Goal: Information Seeking & Learning: Learn about a topic

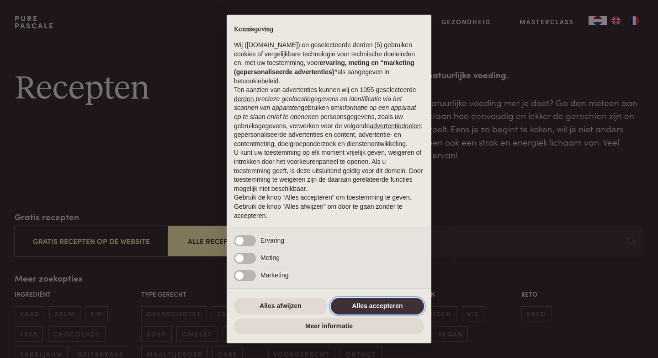
click at [381, 306] on button "Alles accepteren" at bounding box center [377, 306] width 93 height 16
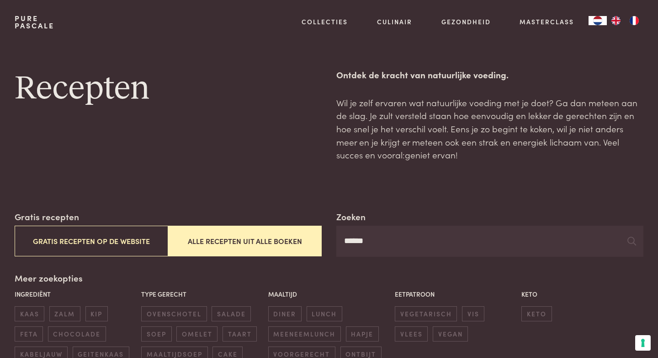
click at [390, 242] on input "******" at bounding box center [490, 240] width 307 height 31
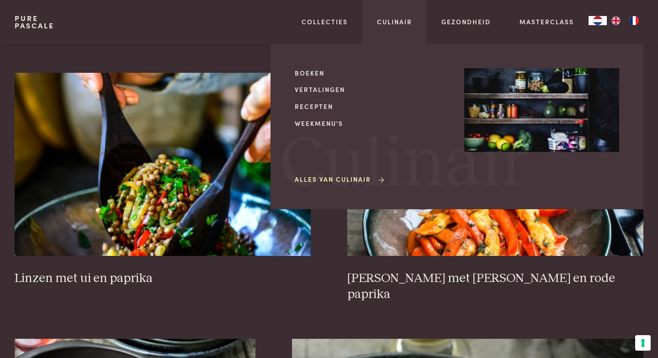
scroll to position [1186, 0]
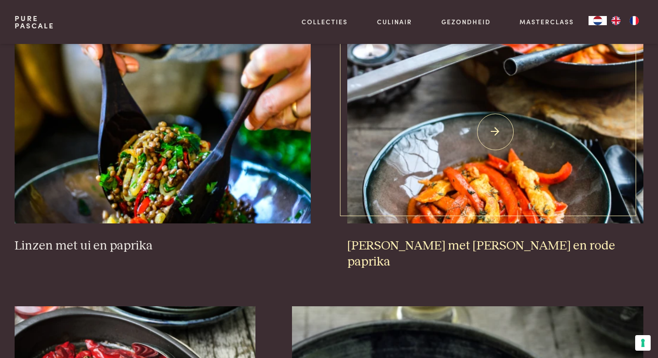
click at [508, 170] on img at bounding box center [495, 131] width 296 height 183
click at [439, 113] on img at bounding box center [495, 131] width 296 height 183
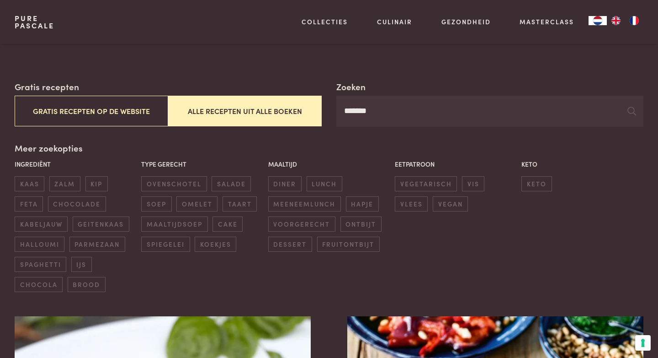
scroll to position [0, 0]
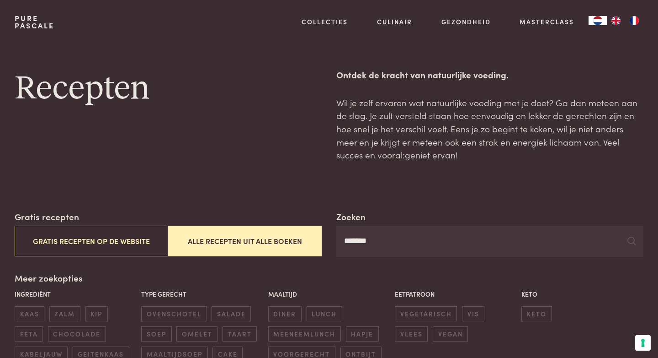
click at [366, 240] on input "*******" at bounding box center [490, 240] width 307 height 31
type input "********"
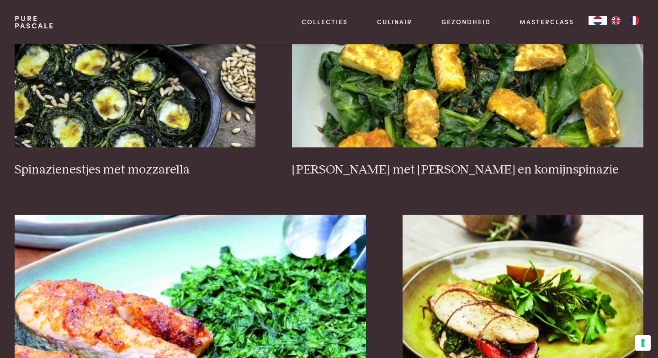
scroll to position [1414, 0]
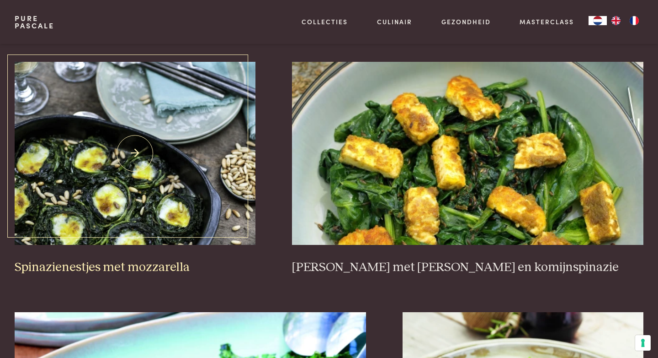
click at [75, 236] on img at bounding box center [135, 153] width 241 height 183
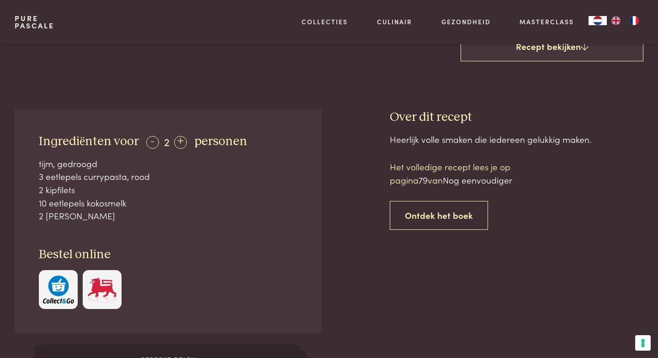
scroll to position [361, 0]
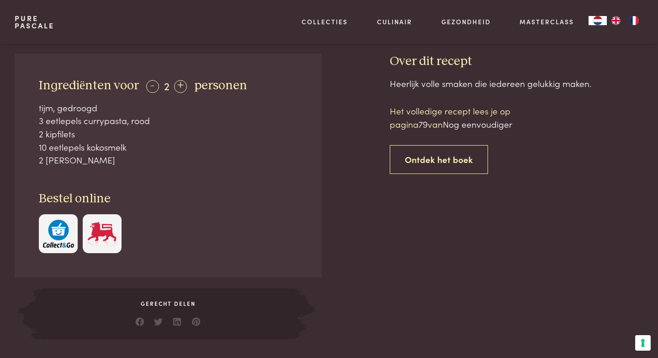
click at [40, 101] on div "tijm, gedroogd" at bounding box center [168, 107] width 259 height 13
click at [86, 153] on div "2 paprika's" at bounding box center [168, 159] width 259 height 13
copy div "tijm, gedroogd 3 eetlepels currypasta, rood 2 kipfilets 10 eetlepels kokosmelk …"
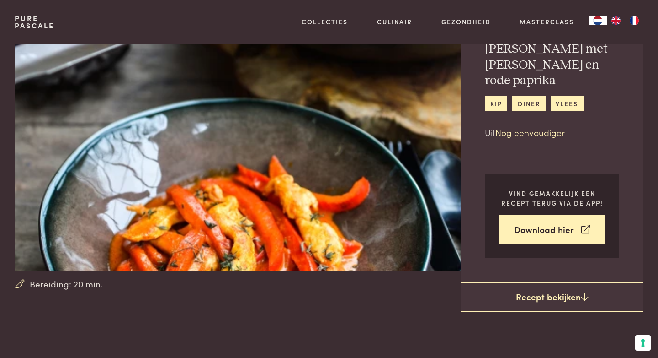
scroll to position [0, 0]
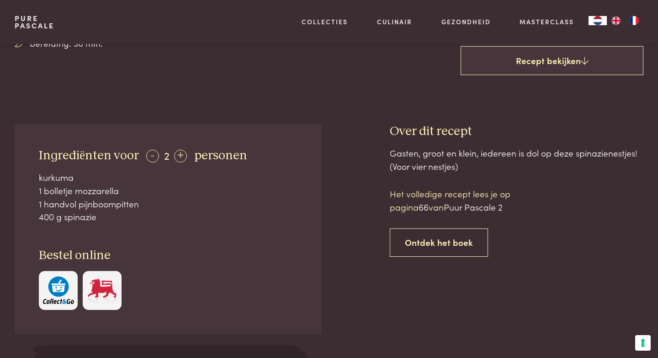
scroll to position [299, 0]
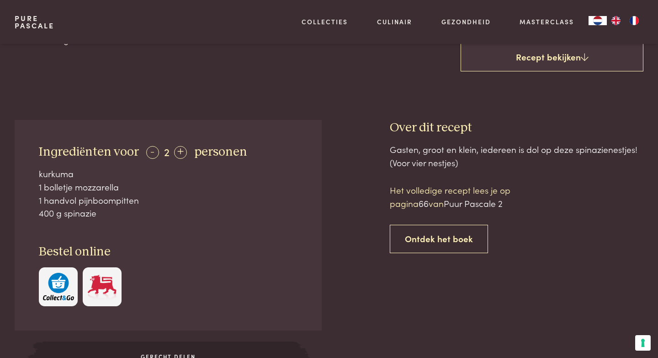
click at [371, 184] on div at bounding box center [356, 256] width 39 height 272
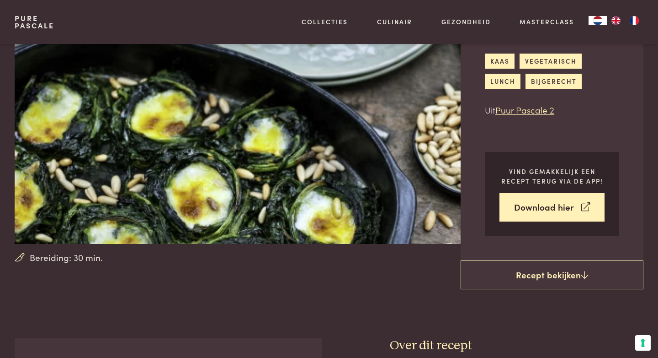
scroll to position [80, 0]
